Goal: Task Accomplishment & Management: Use online tool/utility

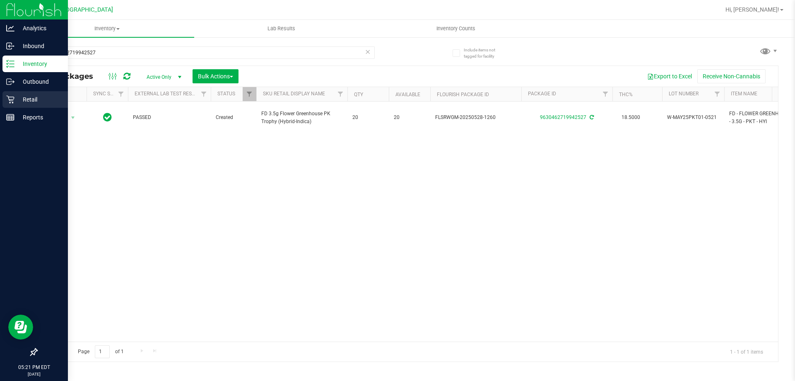
click at [12, 97] on icon at bounding box center [10, 100] width 8 height 8
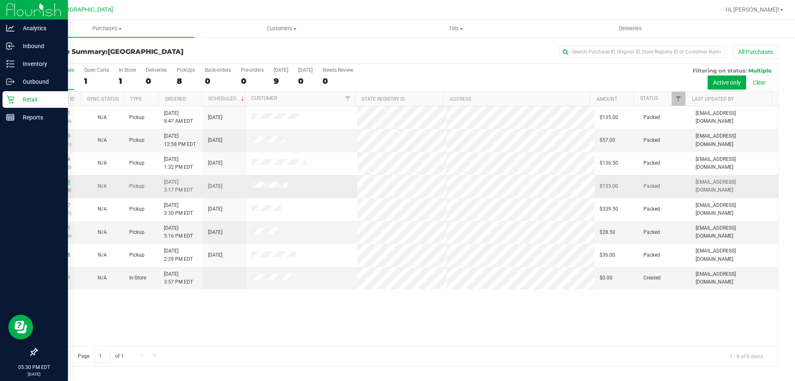
click at [58, 181] on link "11980900" at bounding box center [58, 182] width 23 height 6
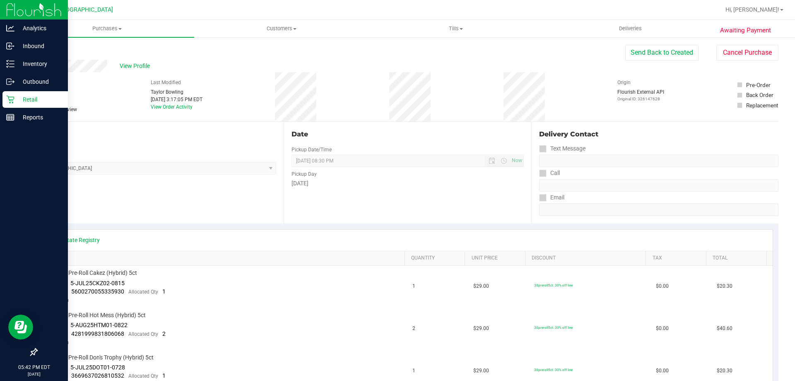
click at [14, 101] on p "Retail" at bounding box center [39, 99] width 50 height 10
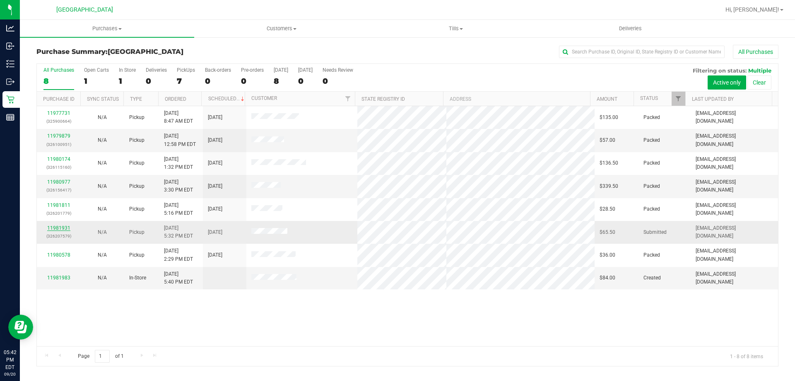
click at [58, 226] on link "11981931" at bounding box center [58, 228] width 23 height 6
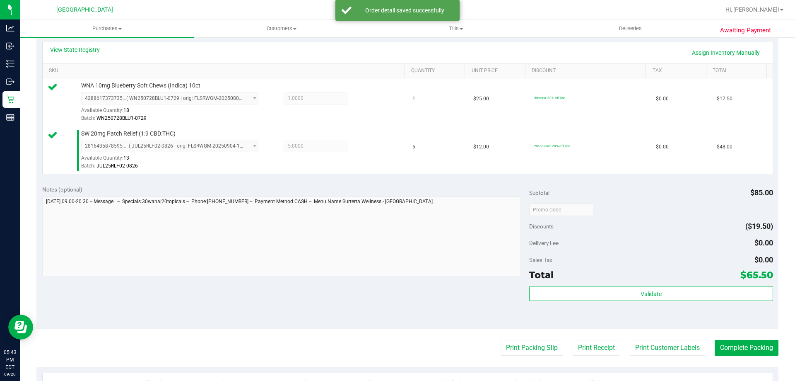
scroll to position [207, 0]
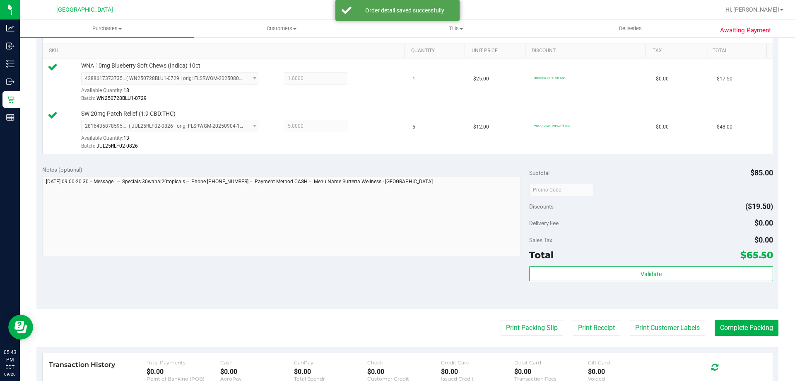
drag, startPoint x: 696, startPoint y: 323, endPoint x: 702, endPoint y: 323, distance: 5.4
click at [700, 323] on div "Print Packing Slip Print Receipt Print Customer Labels Complete Packing" at bounding box center [407, 328] width 742 height 16
click at [722, 328] on button "Complete Packing" at bounding box center [747, 328] width 64 height 16
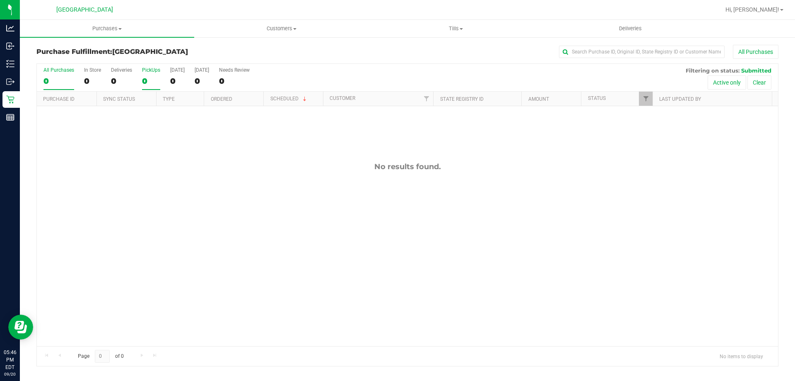
click at [145, 70] on div "PickUps" at bounding box center [151, 70] width 18 height 6
click at [0, 0] on input "PickUps 0" at bounding box center [0, 0] width 0 height 0
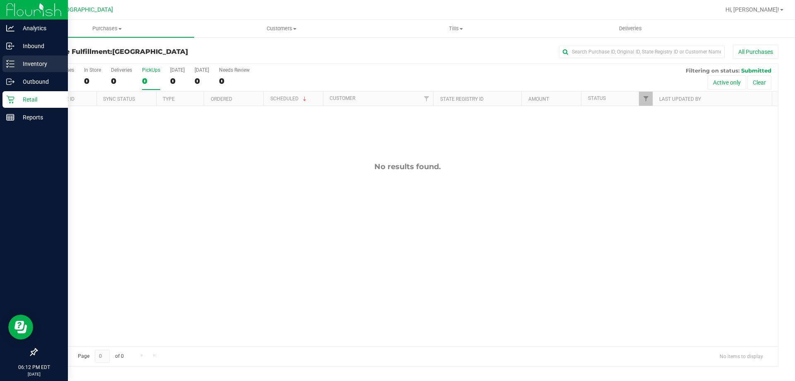
click at [13, 64] on line at bounding box center [12, 64] width 5 height 0
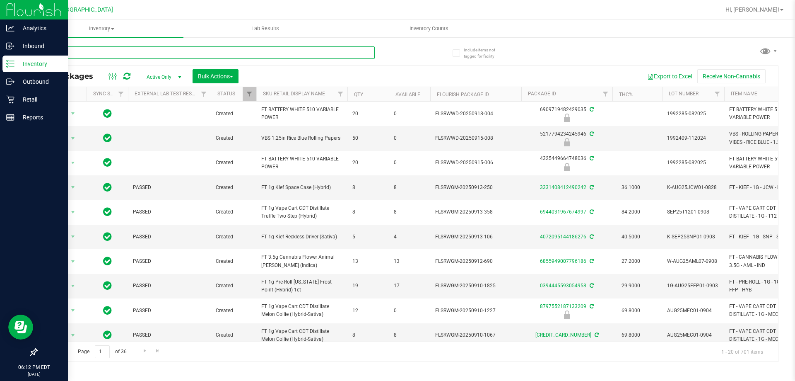
click at [127, 52] on input "text" at bounding box center [205, 52] width 338 height 12
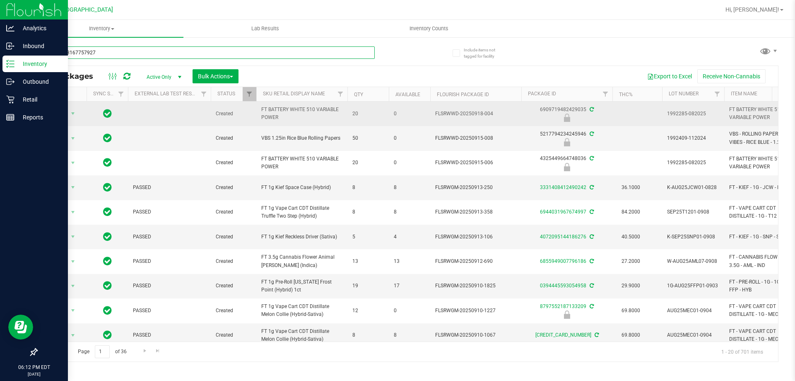
type input "2547033167757927"
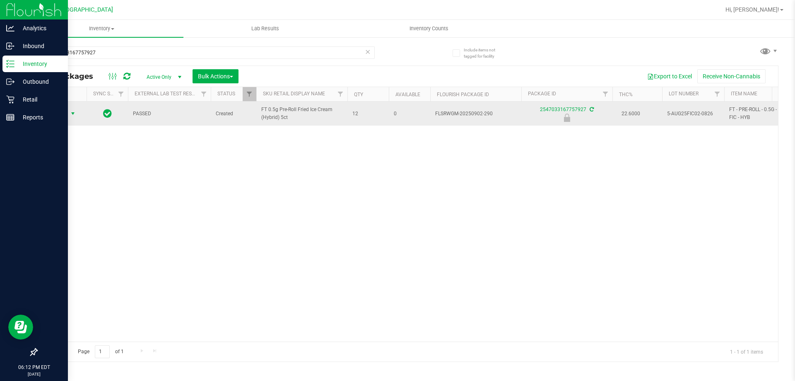
click at [55, 114] on span "Action" at bounding box center [56, 114] width 22 height 12
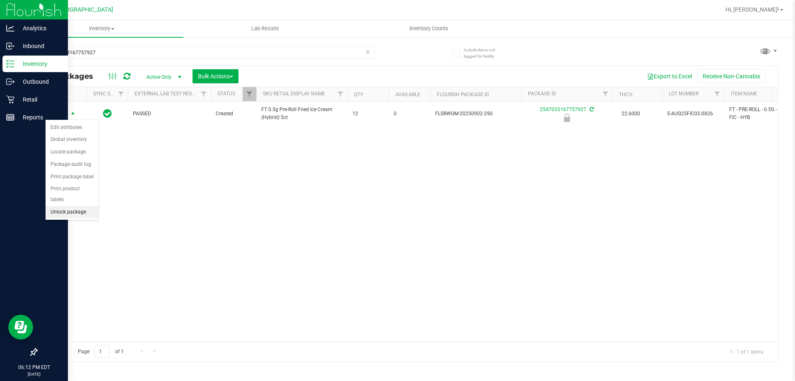
click at [76, 206] on li "Unlock package" at bounding box center [72, 212] width 53 height 12
